Goal: Check status: Check status

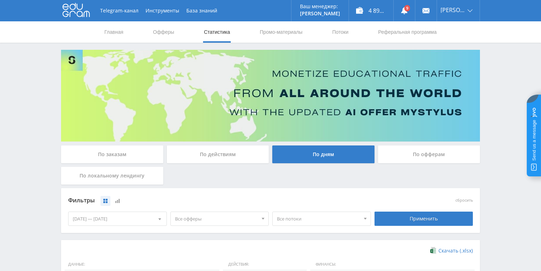
scroll to position [193, 0]
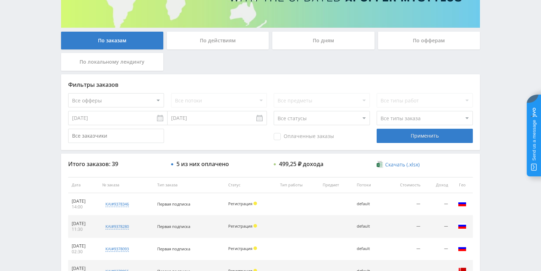
click at [214, 47] on div "По действиям" at bounding box center [218, 41] width 102 height 18
click at [0, 0] on input "По действиям" at bounding box center [0, 0] width 0 height 0
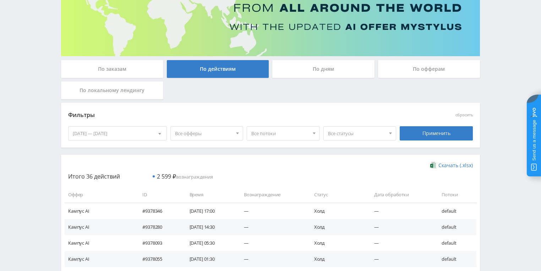
click at [309, 72] on div "По дням" at bounding box center [323, 69] width 102 height 18
click at [0, 0] on input "По дням" at bounding box center [0, 0] width 0 height 0
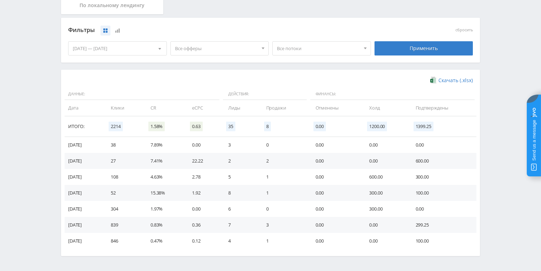
scroll to position [170, 0]
